Goal: Check status: Check status

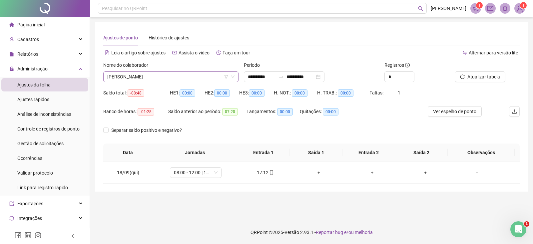
click at [177, 75] on span "[PERSON_NAME]" at bounding box center [170, 77] width 127 height 10
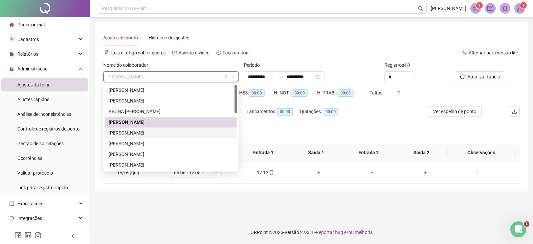
click at [155, 132] on div "[PERSON_NAME]" at bounding box center [171, 132] width 125 height 7
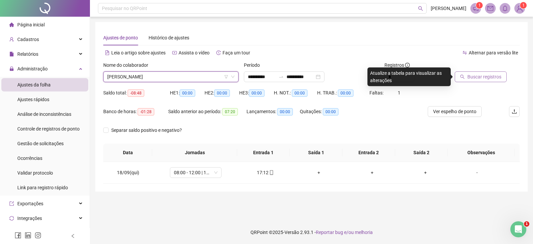
click at [476, 76] on span "Buscar registros" at bounding box center [485, 76] width 34 height 7
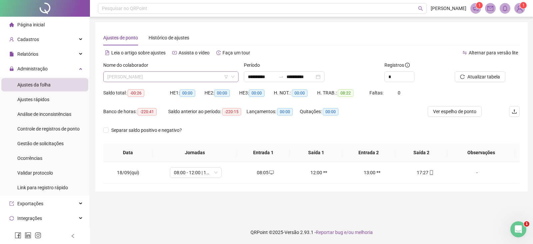
click at [207, 77] on span "[PERSON_NAME]" at bounding box center [170, 77] width 127 height 10
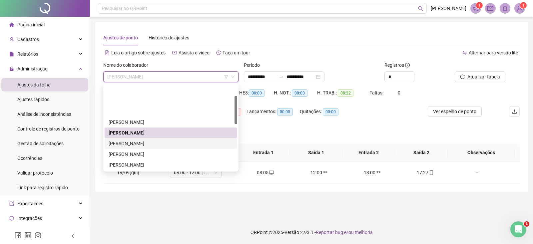
scroll to position [33, 0]
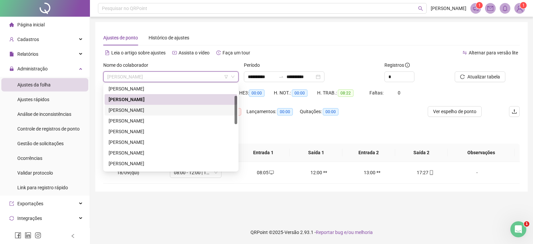
click at [179, 107] on div "[PERSON_NAME]" at bounding box center [171, 109] width 125 height 7
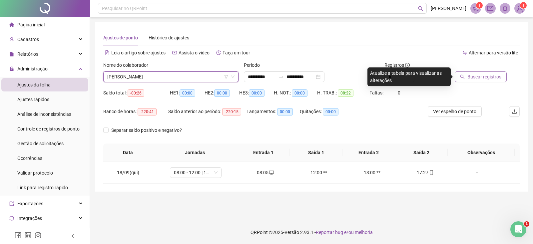
click at [472, 76] on span "Buscar registros" at bounding box center [485, 76] width 34 height 7
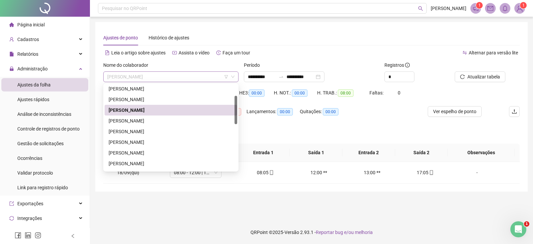
click at [211, 73] on span "[PERSON_NAME]" at bounding box center [170, 77] width 127 height 10
click at [165, 124] on div "[PERSON_NAME]" at bounding box center [171, 120] width 125 height 7
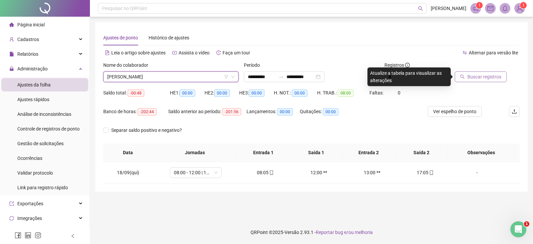
click at [479, 78] on span "Buscar registros" at bounding box center [485, 76] width 34 height 7
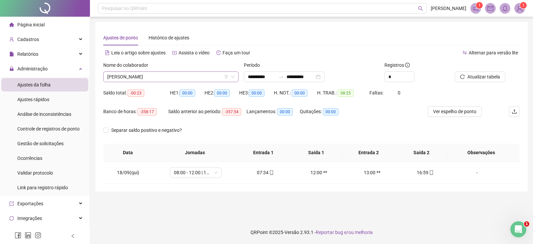
click at [195, 73] on span "[PERSON_NAME]" at bounding box center [170, 77] width 127 height 10
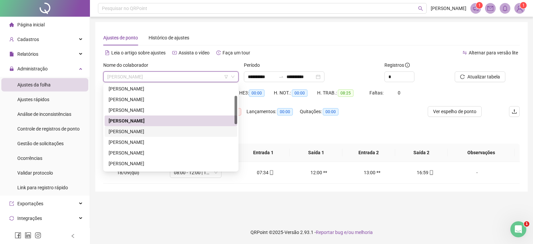
click at [169, 131] on div "[PERSON_NAME]" at bounding box center [171, 131] width 125 height 7
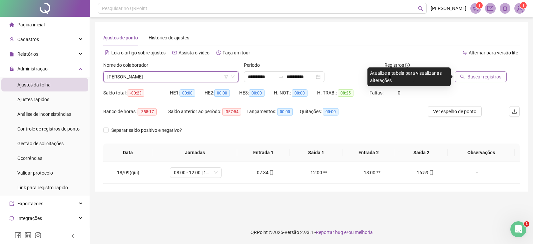
click at [488, 74] on span "Buscar registros" at bounding box center [485, 76] width 34 height 7
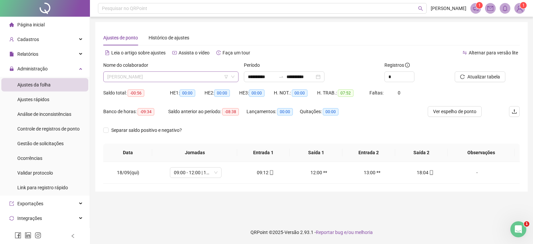
click at [207, 78] on span "[PERSON_NAME]" at bounding box center [170, 77] width 127 height 10
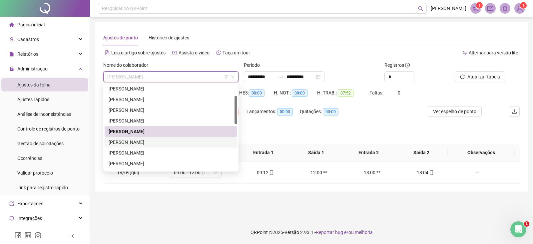
click at [159, 141] on div "[PERSON_NAME]" at bounding box center [171, 141] width 125 height 7
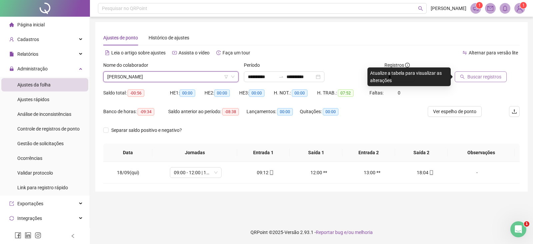
click at [474, 78] on span "Buscar registros" at bounding box center [485, 76] width 34 height 7
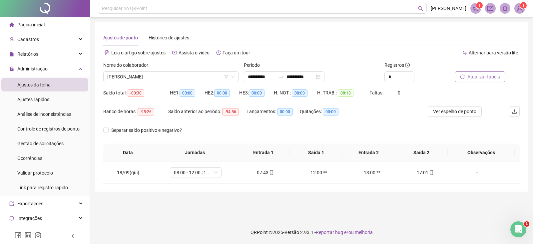
click at [204, 71] on div "Nome do colaborador" at bounding box center [170, 66] width 135 height 10
click at [202, 83] on div "Nome do colaborador [PERSON_NAME] NASCIMENTO" at bounding box center [171, 74] width 141 height 26
click at [202, 79] on span "[PERSON_NAME]" at bounding box center [170, 77] width 127 height 10
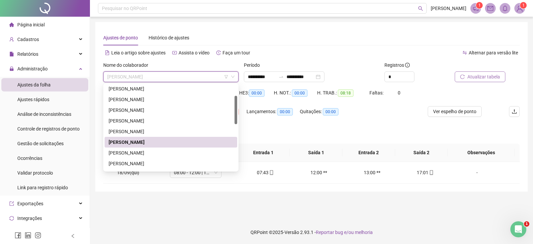
scroll to position [67, 0]
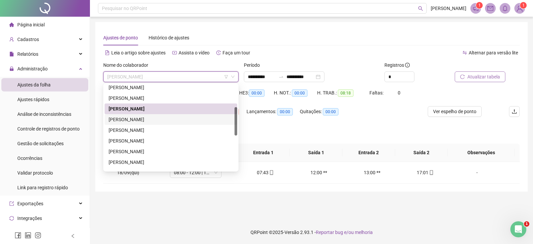
drag, startPoint x: 161, startPoint y: 119, endPoint x: 225, endPoint y: 130, distance: 65.4
click at [162, 119] on div "[PERSON_NAME]" at bounding box center [171, 119] width 125 height 7
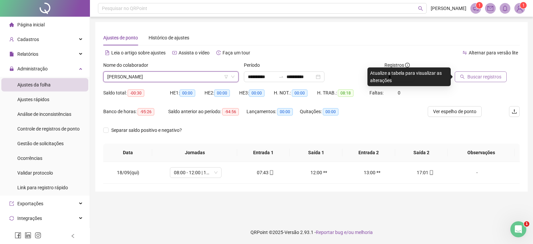
click at [469, 77] on span "Buscar registros" at bounding box center [485, 76] width 34 height 7
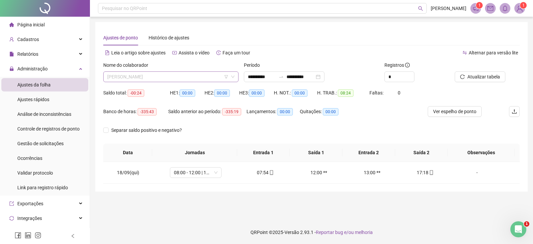
click at [204, 80] on span "[PERSON_NAME]" at bounding box center [170, 77] width 127 height 10
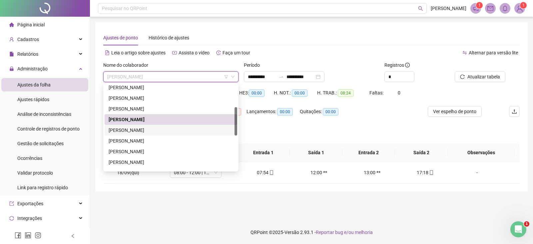
drag, startPoint x: 159, startPoint y: 127, endPoint x: 175, endPoint y: 128, distance: 15.7
click at [159, 127] on div "[PERSON_NAME]" at bounding box center [171, 129] width 125 height 7
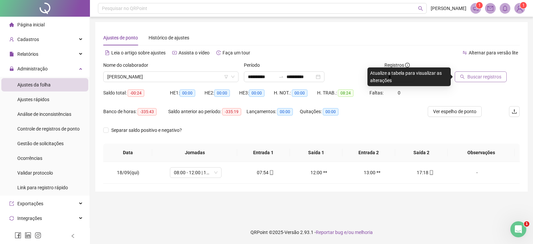
click at [470, 76] on span "Buscar registros" at bounding box center [485, 76] width 34 height 7
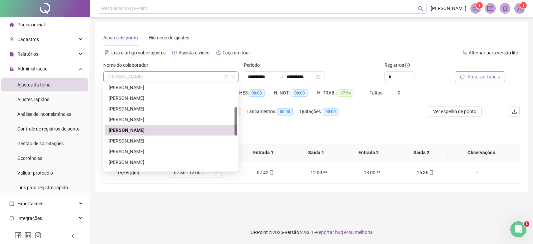
click at [204, 78] on span "[PERSON_NAME]" at bounding box center [170, 77] width 127 height 10
click at [156, 141] on div "[PERSON_NAME]" at bounding box center [171, 140] width 125 height 7
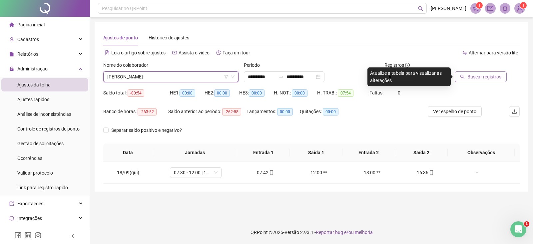
click at [463, 76] on icon "search" at bounding box center [463, 77] width 4 height 4
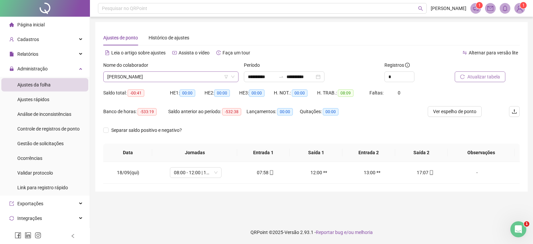
click at [200, 78] on span "[PERSON_NAME]" at bounding box center [170, 77] width 127 height 10
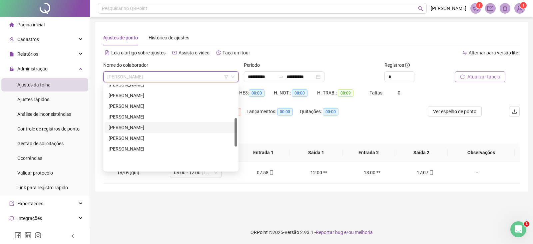
scroll to position [100, 0]
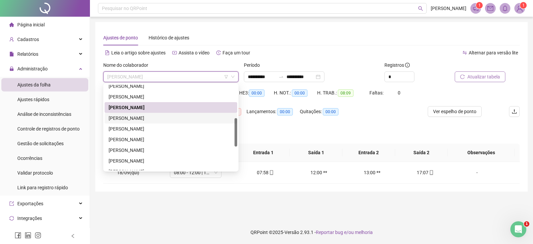
click at [145, 117] on div "[PERSON_NAME]" at bounding box center [171, 117] width 125 height 7
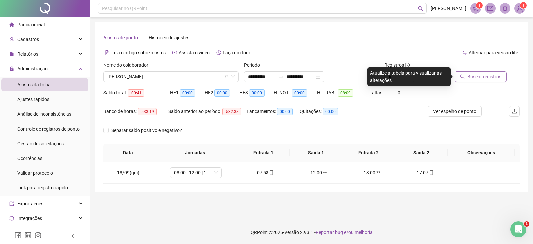
click at [479, 78] on span "Buscar registros" at bounding box center [485, 76] width 34 height 7
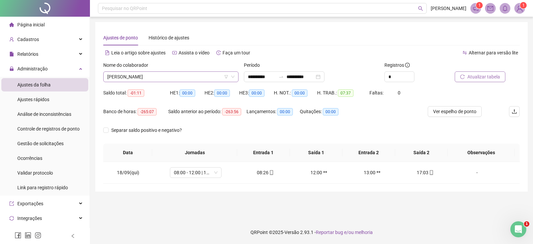
click at [175, 75] on span "[PERSON_NAME]" at bounding box center [170, 77] width 127 height 10
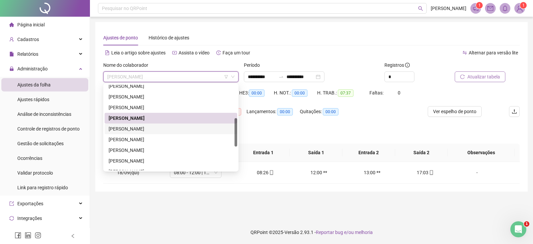
click at [144, 130] on div "[PERSON_NAME]" at bounding box center [171, 128] width 125 height 7
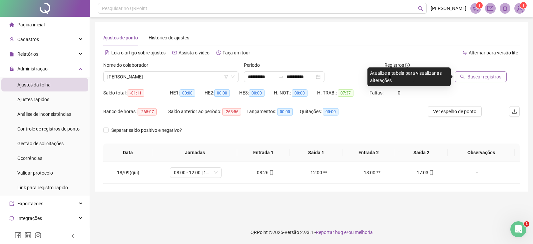
click at [499, 80] on span "Buscar registros" at bounding box center [485, 76] width 34 height 7
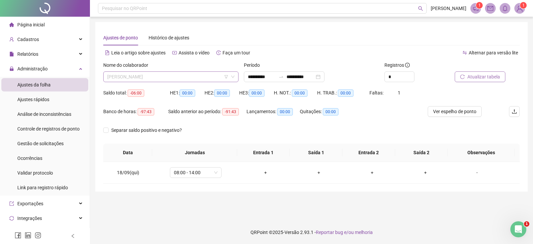
click at [191, 73] on span "[PERSON_NAME]" at bounding box center [170, 77] width 127 height 10
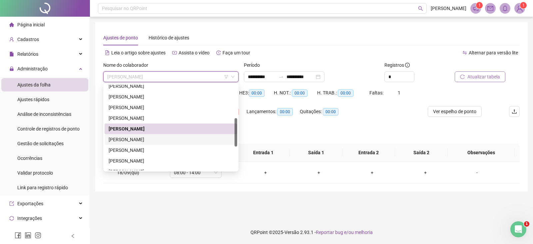
click at [150, 140] on div "[PERSON_NAME]" at bounding box center [171, 139] width 125 height 7
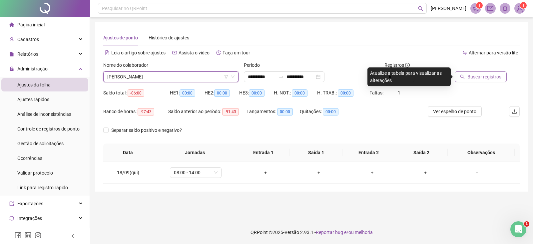
click at [475, 75] on span "Buscar registros" at bounding box center [485, 76] width 34 height 7
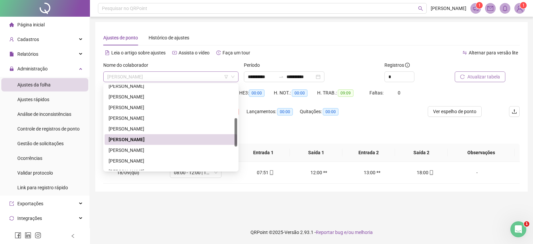
click at [179, 76] on span "[PERSON_NAME]" at bounding box center [170, 77] width 127 height 10
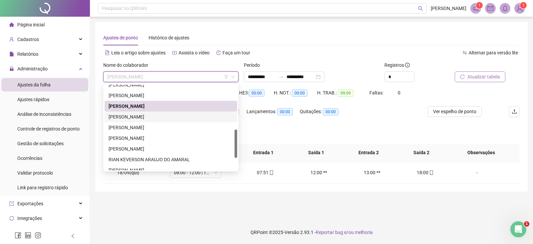
click at [157, 118] on div "[PERSON_NAME]" at bounding box center [171, 116] width 125 height 7
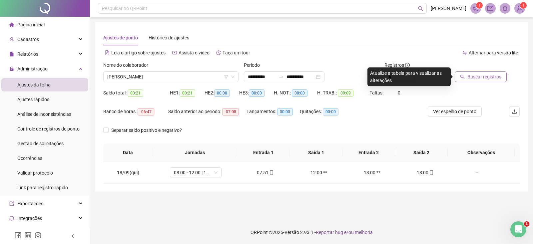
click at [466, 73] on button "Buscar registros" at bounding box center [481, 76] width 52 height 11
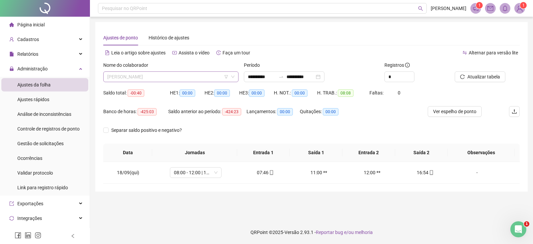
click at [207, 78] on span "[PERSON_NAME]" at bounding box center [170, 77] width 127 height 10
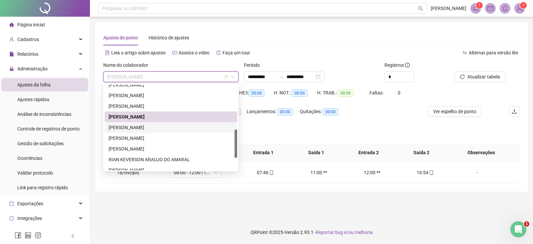
click at [158, 130] on div "[PERSON_NAME]" at bounding box center [171, 127] width 125 height 7
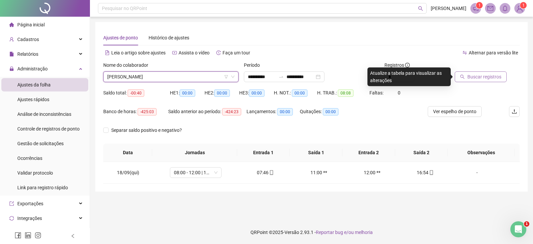
click at [473, 76] on span "Buscar registros" at bounding box center [485, 76] width 34 height 7
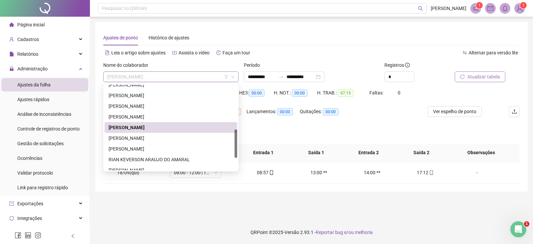
click at [197, 79] on span "[PERSON_NAME]" at bounding box center [170, 77] width 127 height 10
click at [177, 129] on div "[PERSON_NAME]" at bounding box center [171, 127] width 125 height 7
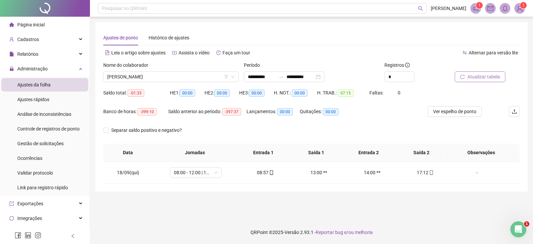
drag, startPoint x: 499, startPoint y: 72, endPoint x: 496, endPoint y: 76, distance: 4.7
click at [497, 75] on button "Atualizar tabela" at bounding box center [480, 76] width 51 height 11
click at [182, 76] on span "[PERSON_NAME]" at bounding box center [170, 77] width 127 height 10
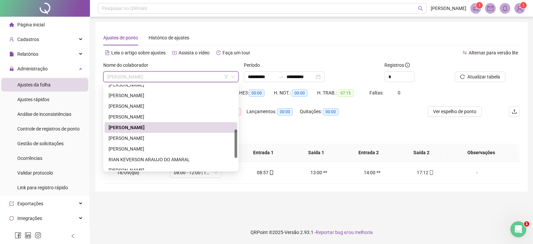
click at [182, 127] on div "[PERSON_NAME]" at bounding box center [171, 127] width 125 height 7
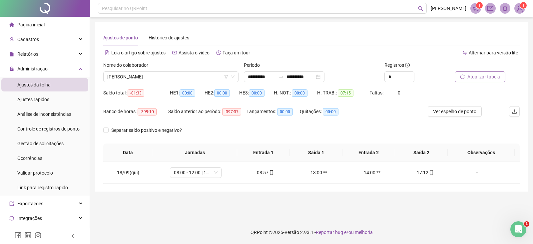
click at [473, 77] on span "Atualizar tabela" at bounding box center [484, 76] width 33 height 7
click at [178, 83] on div "Nome do colaborador [PERSON_NAME]" at bounding box center [171, 74] width 141 height 26
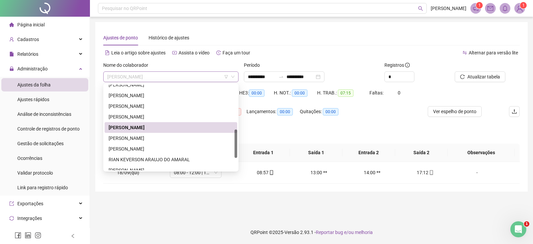
click at [179, 77] on span "[PERSON_NAME]" at bounding box center [170, 77] width 127 height 10
drag, startPoint x: 174, startPoint y: 125, endPoint x: 205, endPoint y: 127, distance: 30.7
click at [176, 125] on div "[PERSON_NAME]" at bounding box center [171, 127] width 125 height 7
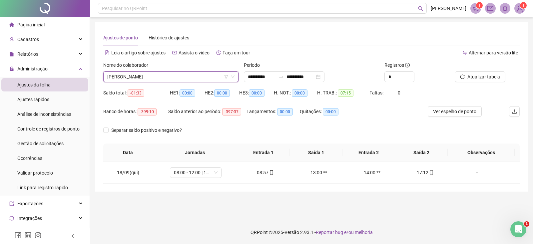
click at [462, 76] on icon "reload" at bounding box center [462, 76] width 5 height 5
click at [166, 72] on span "[PERSON_NAME]" at bounding box center [170, 77] width 127 height 10
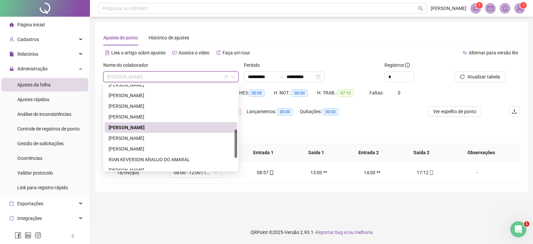
drag, startPoint x: 152, startPoint y: 125, endPoint x: 228, endPoint y: 127, distance: 76.4
click at [152, 124] on div "[PERSON_NAME]" at bounding box center [171, 127] width 125 height 7
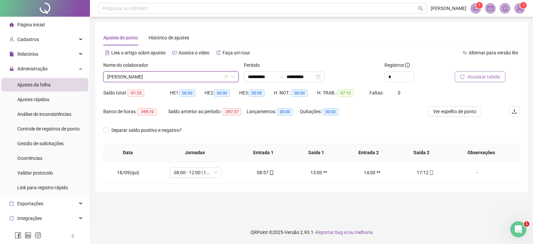
click at [480, 75] on span "Atualizar tabela" at bounding box center [484, 76] width 33 height 7
click at [187, 78] on span "[PERSON_NAME]" at bounding box center [170, 77] width 127 height 10
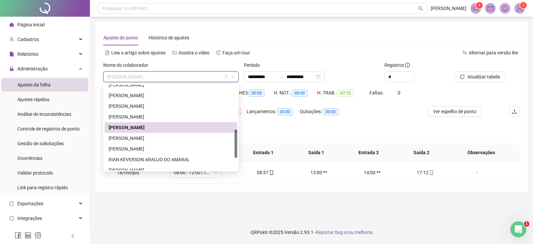
click at [155, 128] on div "[PERSON_NAME]" at bounding box center [171, 127] width 125 height 7
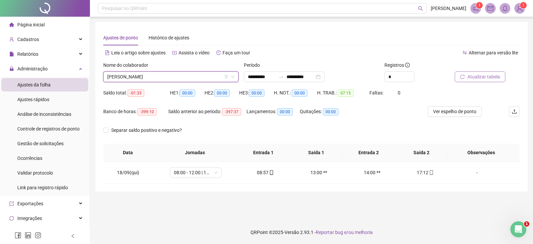
click at [474, 75] on span "Atualizar tabela" at bounding box center [484, 76] width 33 height 7
click at [215, 79] on span "[PERSON_NAME]" at bounding box center [170, 77] width 127 height 10
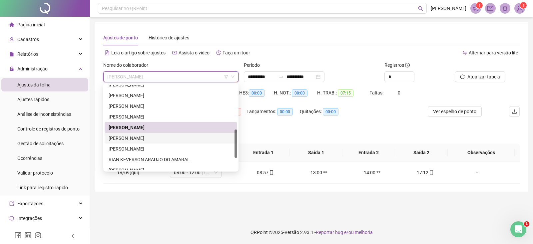
click at [174, 140] on div "[PERSON_NAME]" at bounding box center [171, 137] width 125 height 7
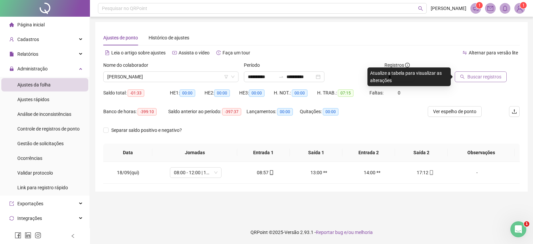
click at [468, 79] on span "Buscar registros" at bounding box center [485, 76] width 34 height 7
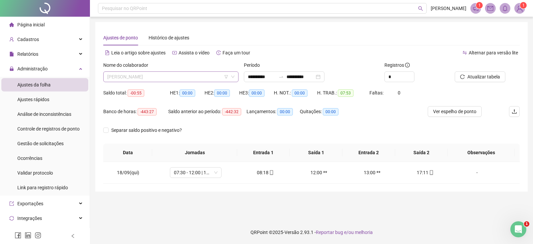
click at [189, 78] on span "[PERSON_NAME]" at bounding box center [170, 77] width 127 height 10
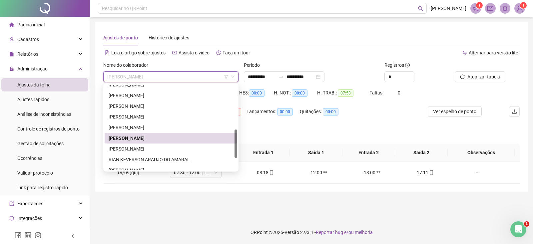
scroll to position [167, 0]
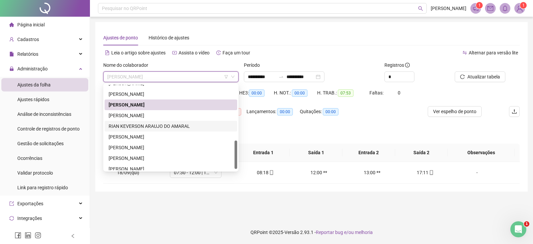
click at [152, 124] on div "RIAN KEVERSON ARAUJO DO AMARAL" at bounding box center [171, 125] width 125 height 7
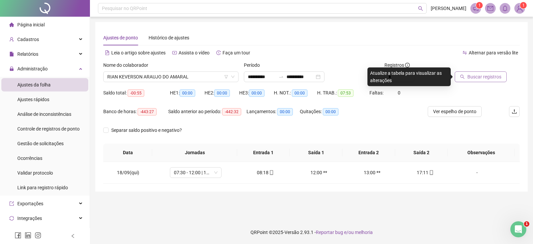
click at [488, 72] on button "Buscar registros" at bounding box center [481, 76] width 52 height 11
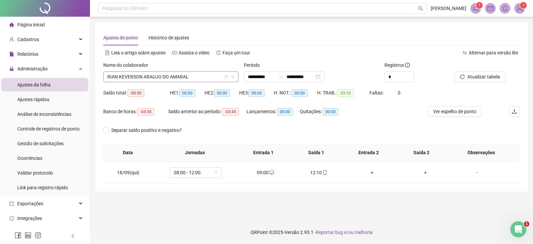
click at [195, 79] on span "RIAN KEVERSON ARAUJO DO AMARAL" at bounding box center [170, 77] width 127 height 10
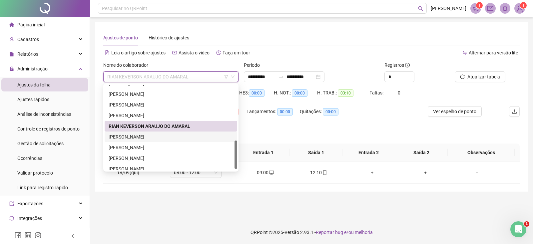
click at [162, 135] on div "[PERSON_NAME]" at bounding box center [171, 136] width 125 height 7
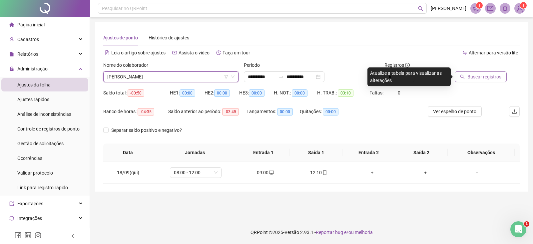
click at [474, 77] on span "Buscar registros" at bounding box center [485, 76] width 34 height 7
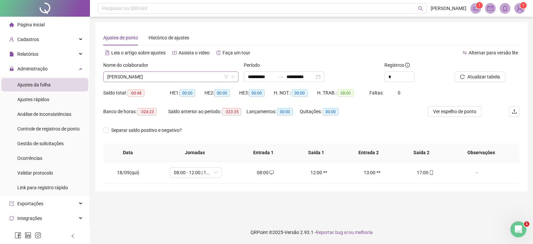
click at [194, 74] on span "[PERSON_NAME]" at bounding box center [170, 77] width 127 height 10
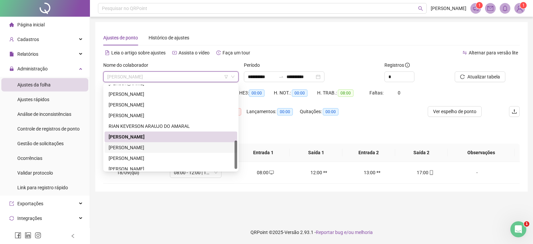
scroll to position [171, 0]
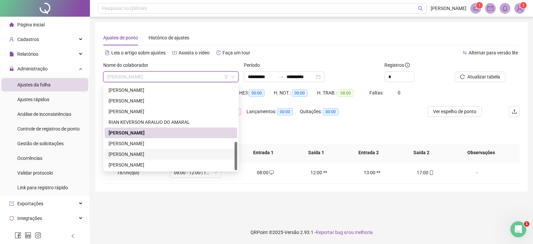
click at [151, 155] on div "[PERSON_NAME]" at bounding box center [171, 153] width 125 height 7
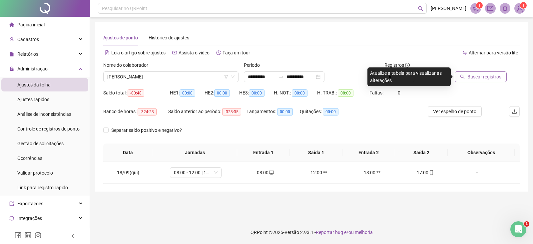
click at [476, 81] on button "Buscar registros" at bounding box center [481, 76] width 52 height 11
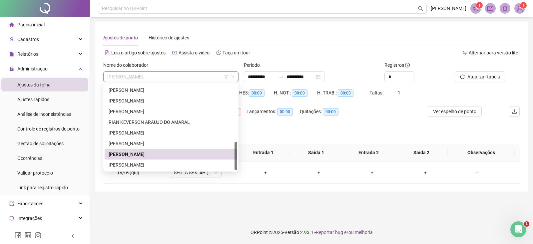
click at [186, 77] on span "[PERSON_NAME]" at bounding box center [170, 77] width 127 height 10
click at [173, 164] on div "[PERSON_NAME]" at bounding box center [171, 164] width 125 height 7
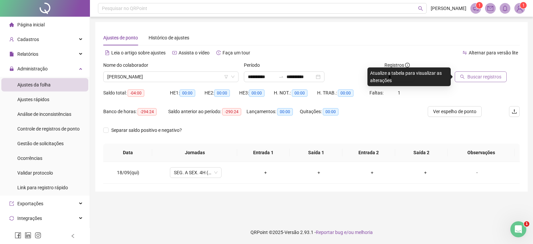
click at [488, 77] on span "Buscar registros" at bounding box center [485, 76] width 34 height 7
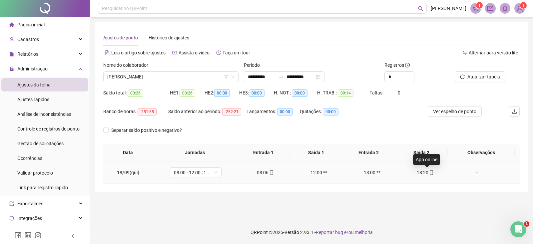
click at [429, 173] on icon "mobile" at bounding box center [431, 172] width 5 height 5
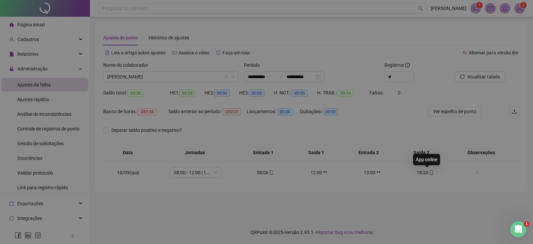
type input "**********"
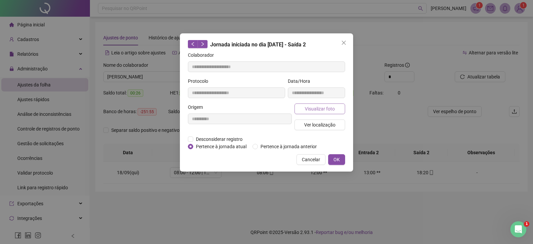
click at [319, 110] on span "Visualizar foto" at bounding box center [320, 108] width 30 height 7
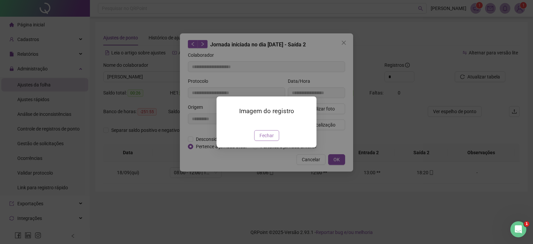
click at [266, 139] on span "Fechar" at bounding box center [267, 135] width 14 height 7
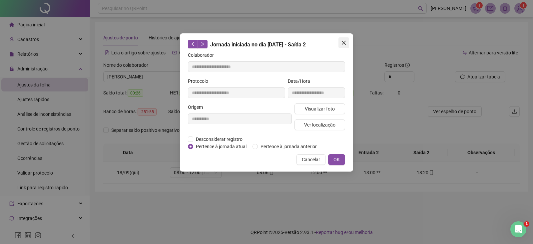
click at [343, 44] on icon "close" at bounding box center [344, 43] width 4 height 4
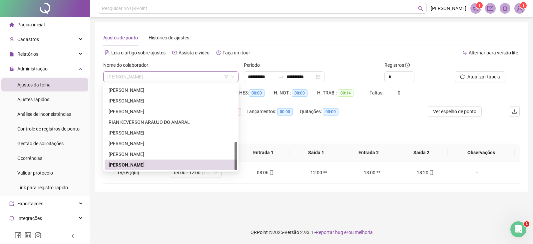
click at [194, 77] on span "[PERSON_NAME]" at bounding box center [170, 77] width 127 height 10
click at [171, 162] on div "[PERSON_NAME]" at bounding box center [171, 164] width 125 height 7
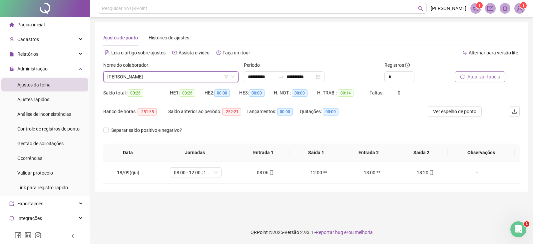
click at [488, 73] on span "Atualizar tabela" at bounding box center [484, 76] width 33 height 7
click at [189, 73] on span "[PERSON_NAME]" at bounding box center [170, 77] width 127 height 10
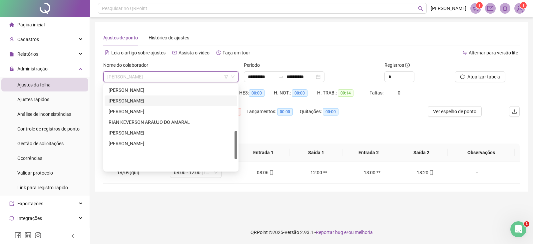
scroll to position [0, 0]
click at [150, 104] on div "[PERSON_NAME]" at bounding box center [171, 100] width 125 height 7
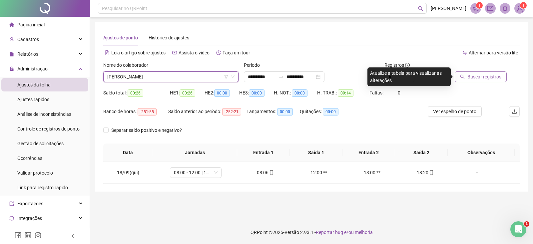
click at [467, 75] on button "Buscar registros" at bounding box center [481, 76] width 52 height 11
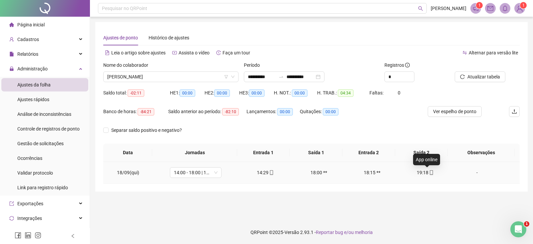
click at [429, 173] on icon "mobile" at bounding box center [431, 172] width 5 height 5
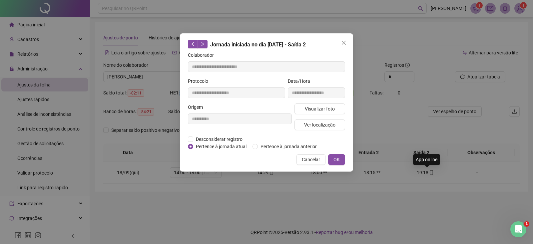
type input "**********"
click at [321, 110] on span "Visualizar foto" at bounding box center [320, 108] width 30 height 7
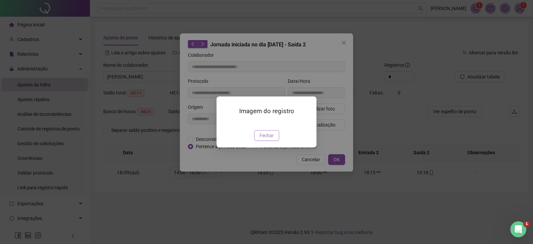
click at [266, 139] on span "Fechar" at bounding box center [267, 135] width 14 height 7
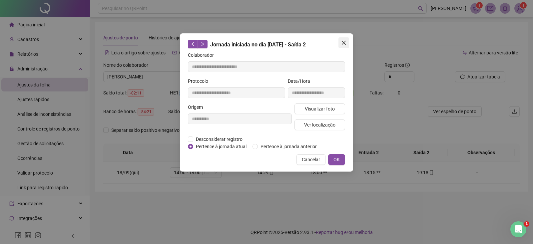
click at [345, 42] on icon "close" at bounding box center [344, 43] width 4 height 4
